Goal: Task Accomplishment & Management: Manage account settings

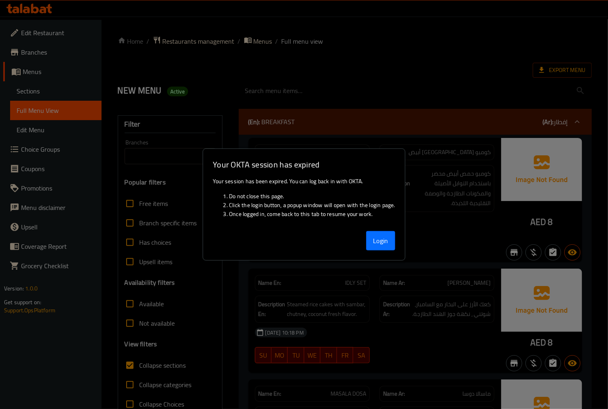
click at [393, 245] on button "Login" at bounding box center [380, 240] width 29 height 19
click at [382, 243] on button "Login" at bounding box center [380, 240] width 29 height 19
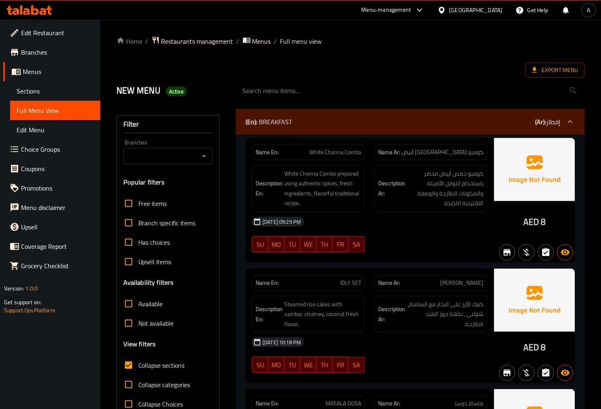
click at [29, 15] on icon at bounding box center [29, 10] width 46 height 10
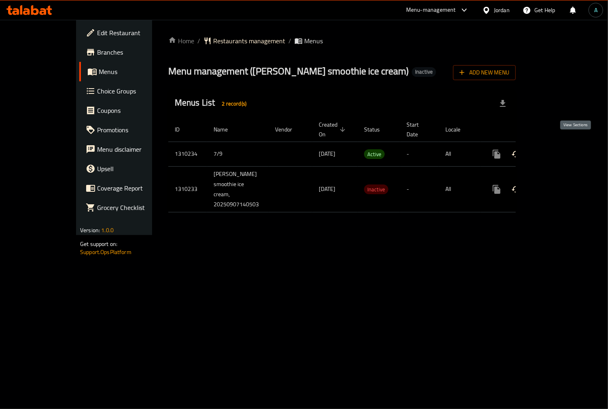
click at [560, 149] on icon "enhanced table" at bounding box center [555, 154] width 10 height 10
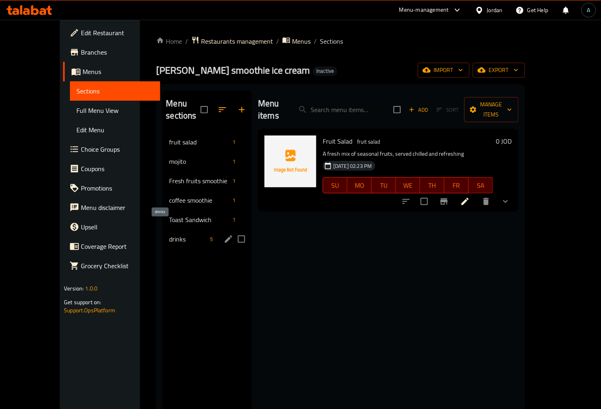
click at [169, 234] on span "drinks" at bounding box center [188, 239] width 38 height 10
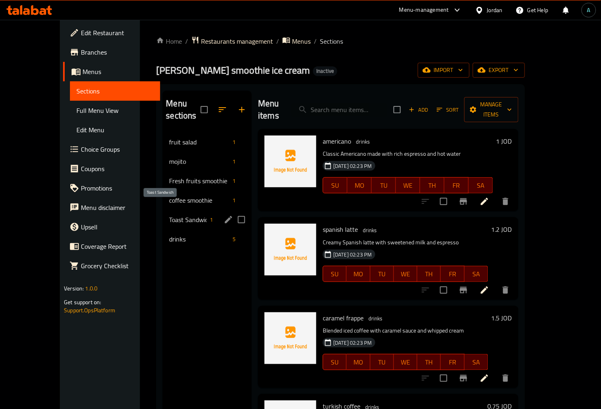
click at [169, 215] on span "Toast Sandwich" at bounding box center [188, 220] width 38 height 10
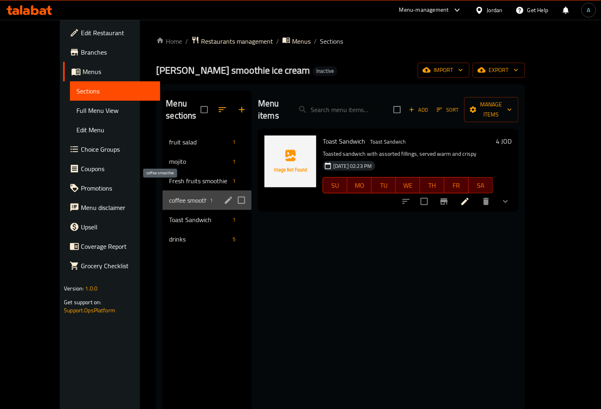
click at [169, 195] on span "coffee smoothie" at bounding box center [188, 200] width 38 height 10
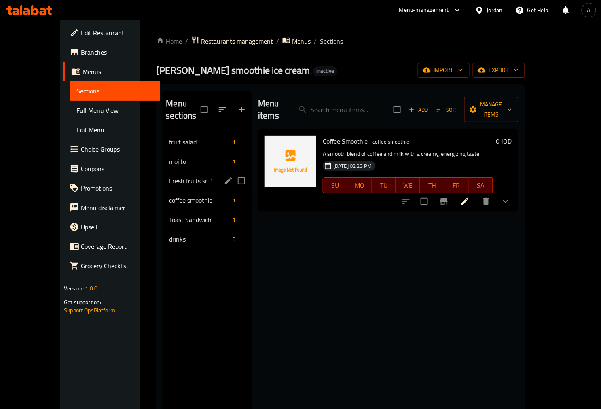
click at [163, 176] on div "Fresh fruits smoothie 1" at bounding box center [207, 180] width 89 height 19
click at [163, 158] on div "mojito 1" at bounding box center [207, 161] width 89 height 19
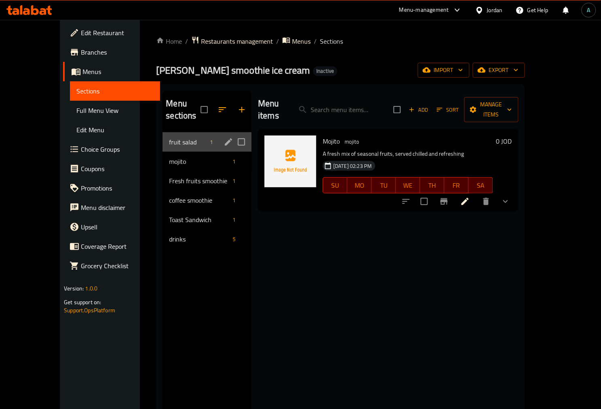
click at [165, 136] on div "fruit salad 1" at bounding box center [207, 141] width 89 height 19
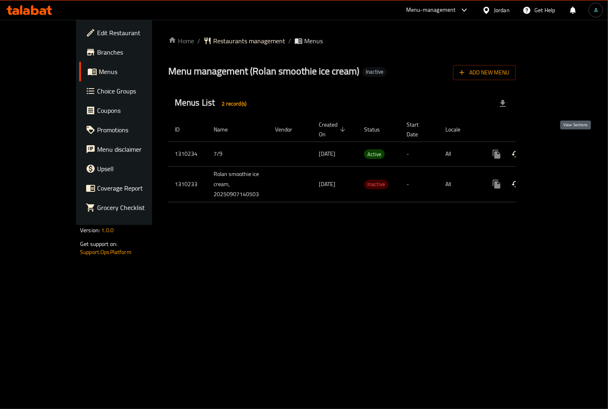
click at [560, 149] on icon "enhanced table" at bounding box center [555, 154] width 10 height 10
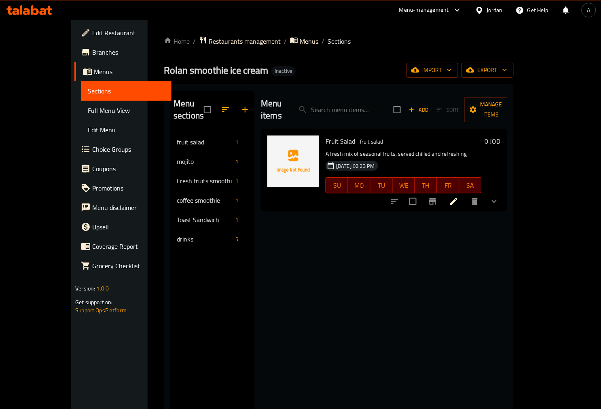
click at [88, 115] on span "Full Menu View" at bounding box center [126, 111] width 77 height 10
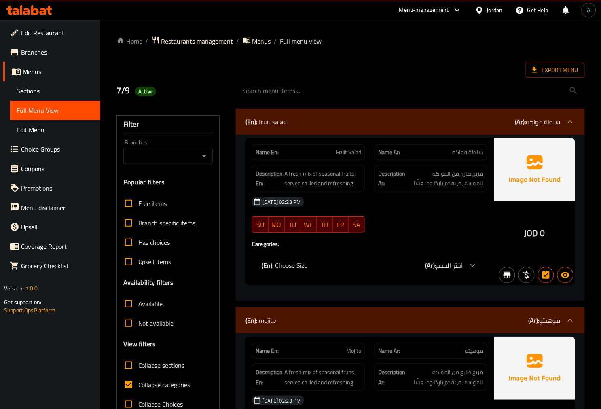
click at [174, 390] on label "Collapse categories" at bounding box center [155, 384] width 72 height 19
click at [138, 390] on input "Collapse categories" at bounding box center [128, 384] width 19 height 19
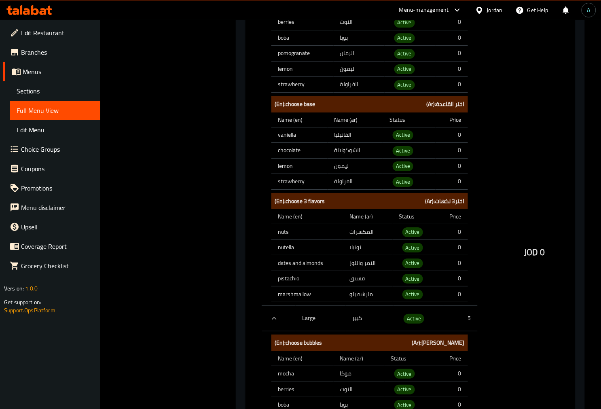
scroll to position [764, 0]
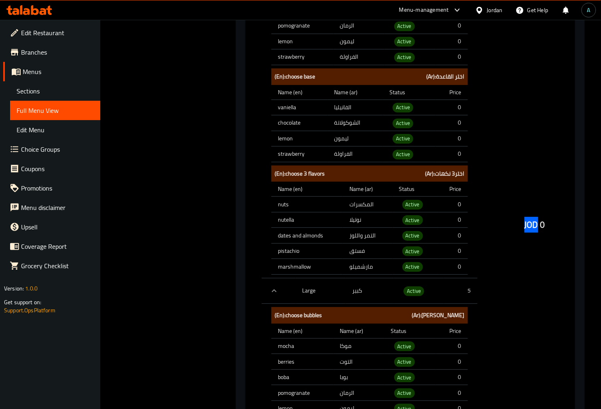
drag, startPoint x: 526, startPoint y: 222, endPoint x: 539, endPoint y: 223, distance: 13.0
click at [539, 223] on div "JOD 0" at bounding box center [535, 225] width 21 height 12
copy span "JOD"
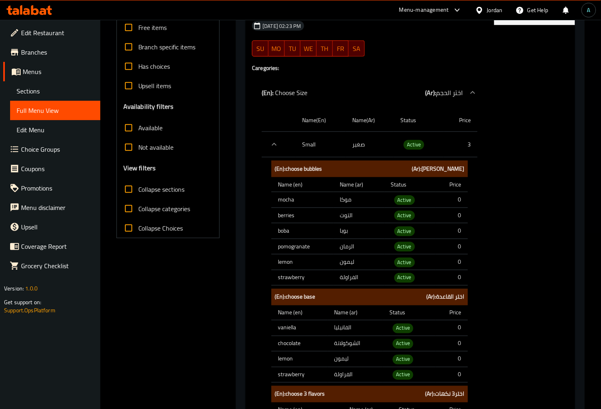
scroll to position [0, 0]
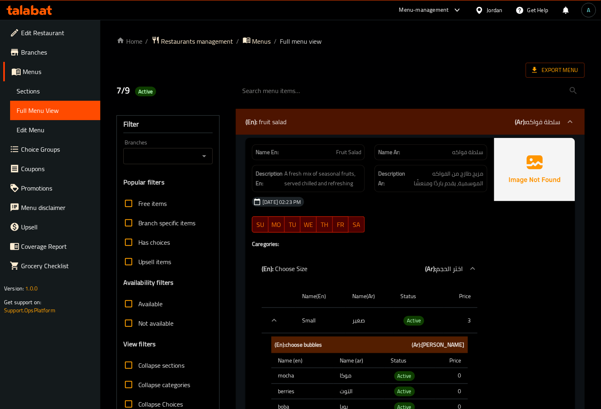
click at [170, 381] on span "Collapse categories" at bounding box center [164, 385] width 52 height 10
click at [138, 381] on input "Collapse categories" at bounding box center [128, 384] width 19 height 19
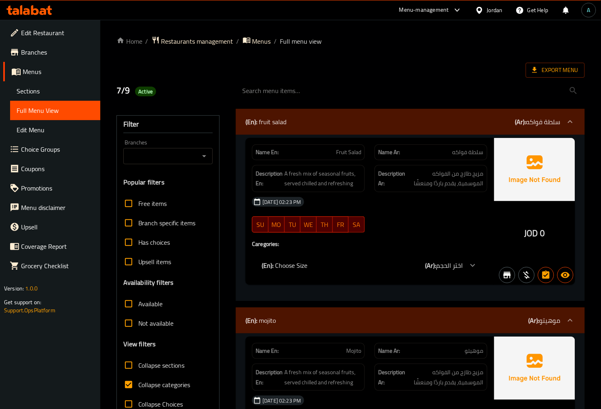
click at [151, 382] on span "Collapse categories" at bounding box center [164, 385] width 52 height 10
click at [138, 382] on input "Collapse categories" at bounding box center [128, 384] width 19 height 19
checkbox input "false"
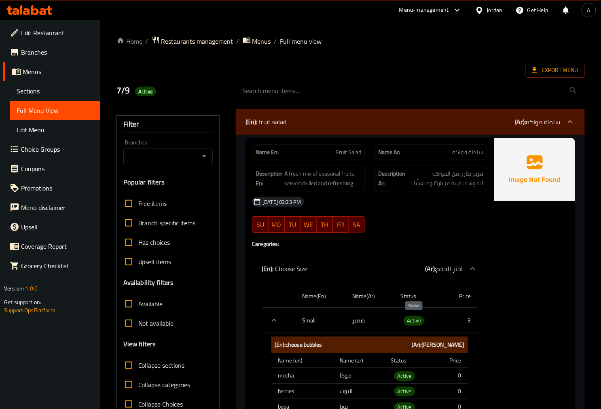
click at [410, 321] on span "Active" at bounding box center [414, 320] width 21 height 9
copy span "Active"
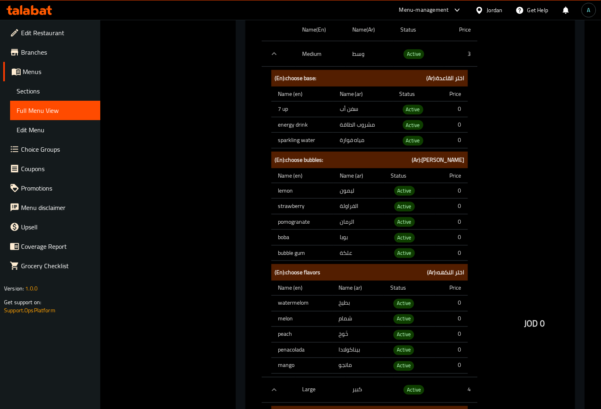
scroll to position [2023, 0]
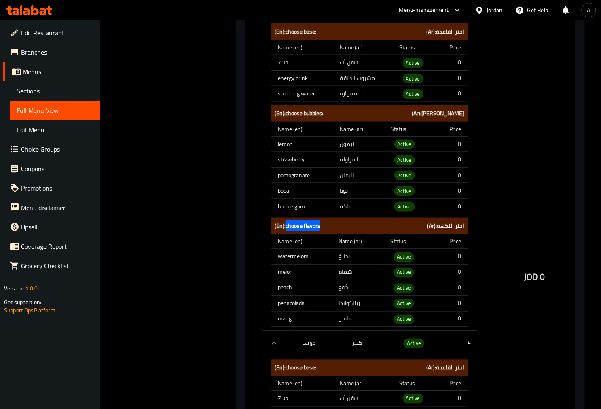
drag, startPoint x: 286, startPoint y: 219, endPoint x: 321, endPoint y: 221, distance: 35.2
click at [320, 221] on b "(En): choose flavors" at bounding box center [298, 226] width 46 height 10
copy b "choose flavors"
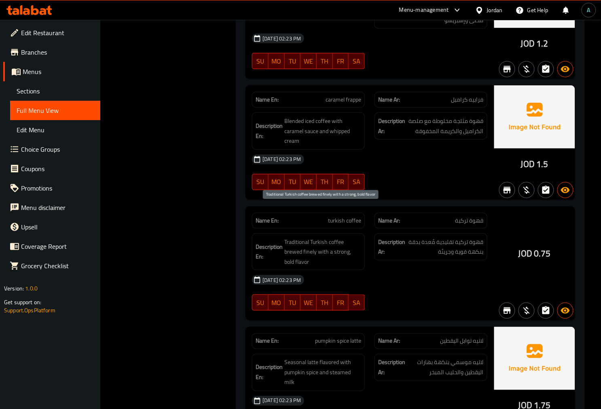
scroll to position [5589, 0]
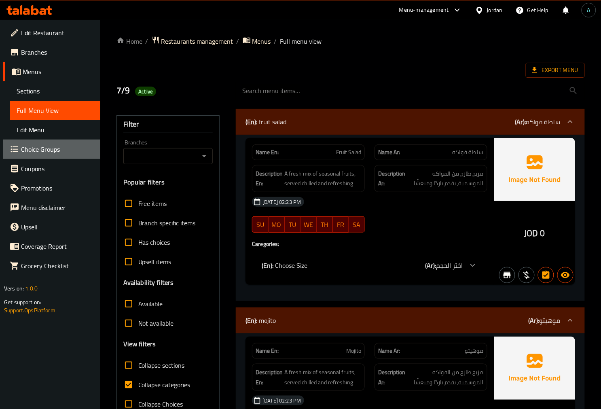
click at [55, 150] on span "Choice Groups" at bounding box center [57, 149] width 73 height 10
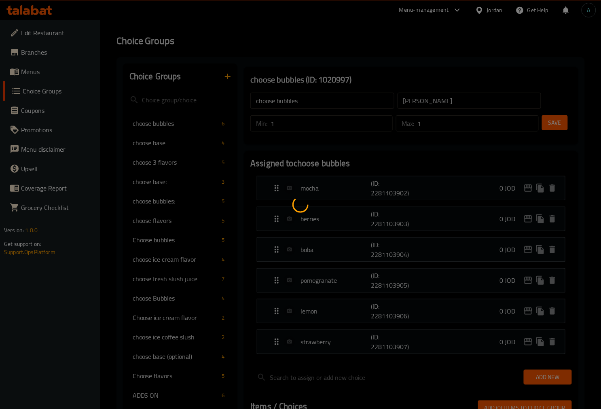
scroll to position [2, 0]
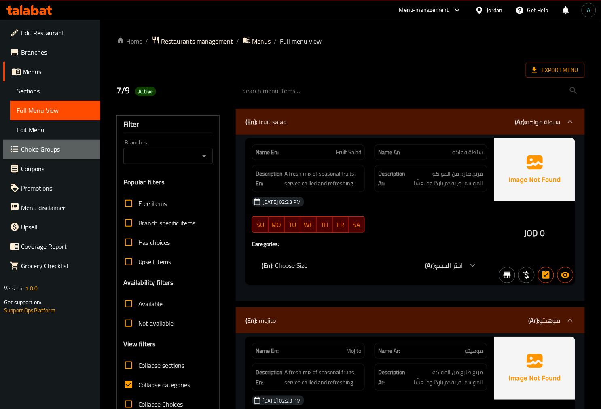
click at [46, 146] on span "Choice Groups" at bounding box center [57, 149] width 73 height 10
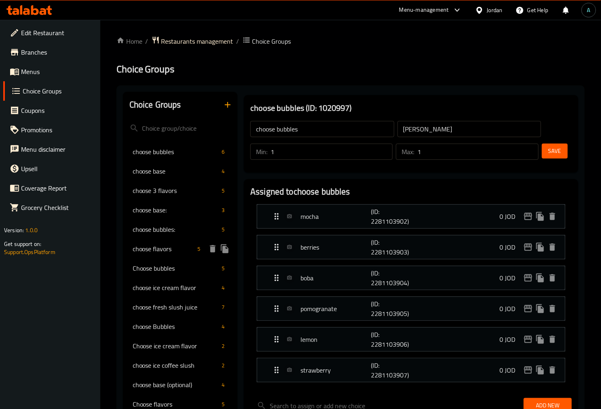
click at [176, 247] on span "choose flavors" at bounding box center [163, 249] width 61 height 10
type input "choose flavors"
type input "اختر النكهه"
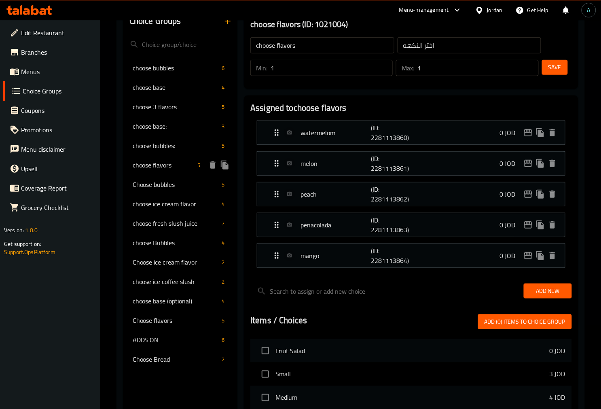
scroll to position [90, 0]
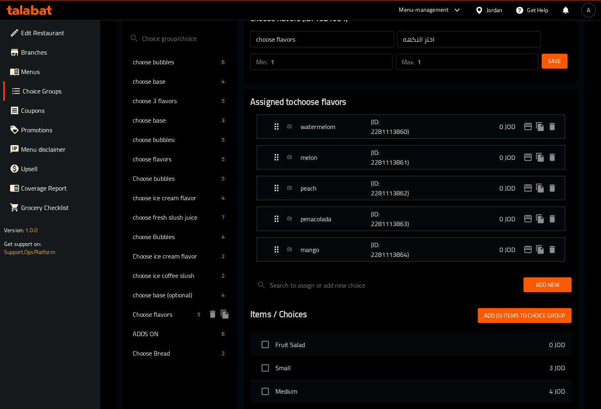
click at [143, 318] on span "Choose flavors" at bounding box center [163, 315] width 61 height 10
type input "Choose flavors"
type input "اختر نكهه"
type input "0"
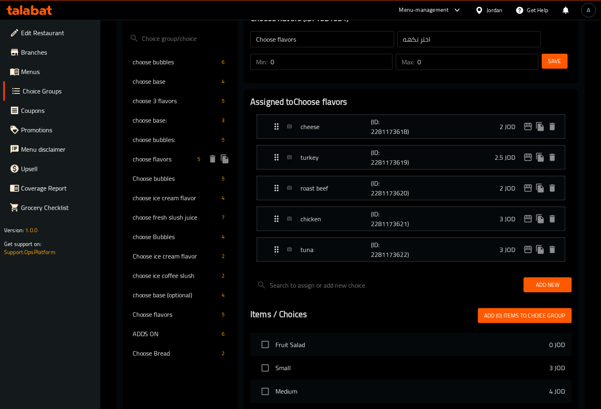
click at [157, 161] on span "choose flavors" at bounding box center [163, 159] width 61 height 10
type input "choose flavors"
type input "اختر النكهه"
type input "1"
